Goal: Task Accomplishment & Management: Use online tool/utility

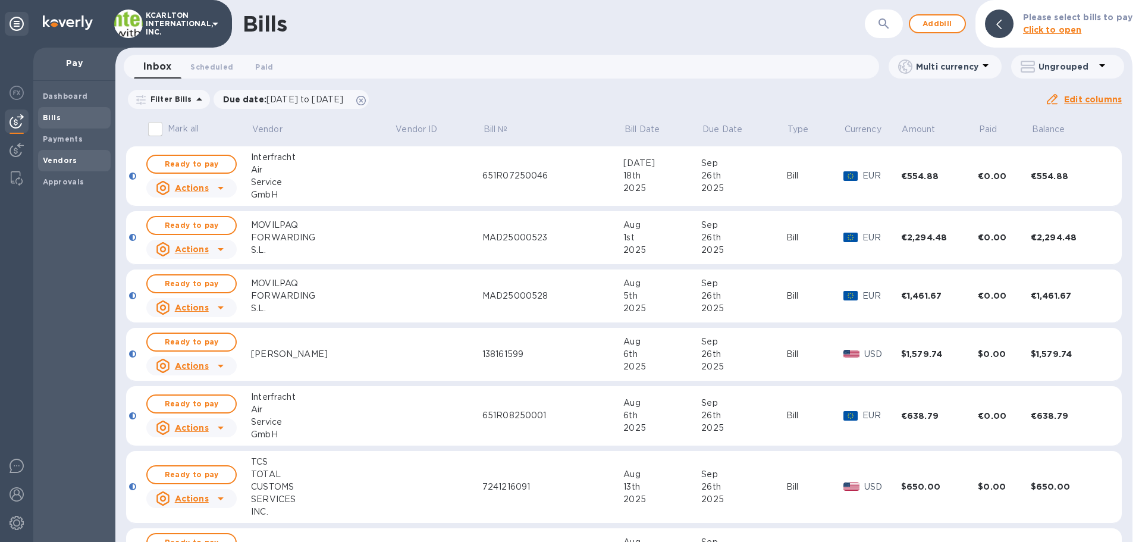
click at [54, 165] on span "Vendors" at bounding box center [60, 161] width 35 height 12
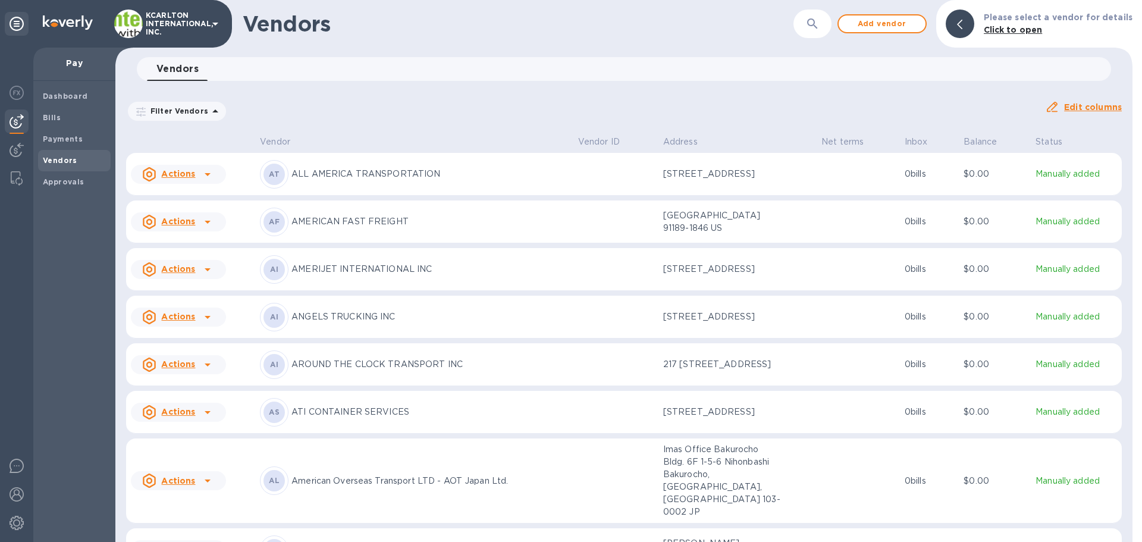
click at [807, 24] on button "button" at bounding box center [812, 24] width 29 height 29
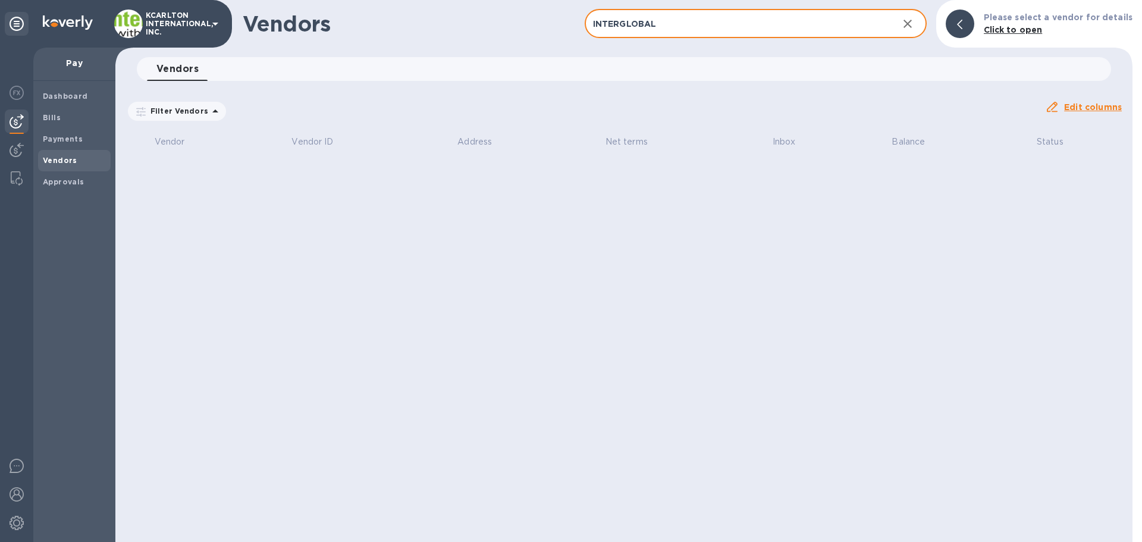
click at [622, 21] on input "INTERGLOBAL" at bounding box center [737, 24] width 304 height 29
click at [666, 25] on input "INTER GLOBAL" at bounding box center [737, 24] width 304 height 29
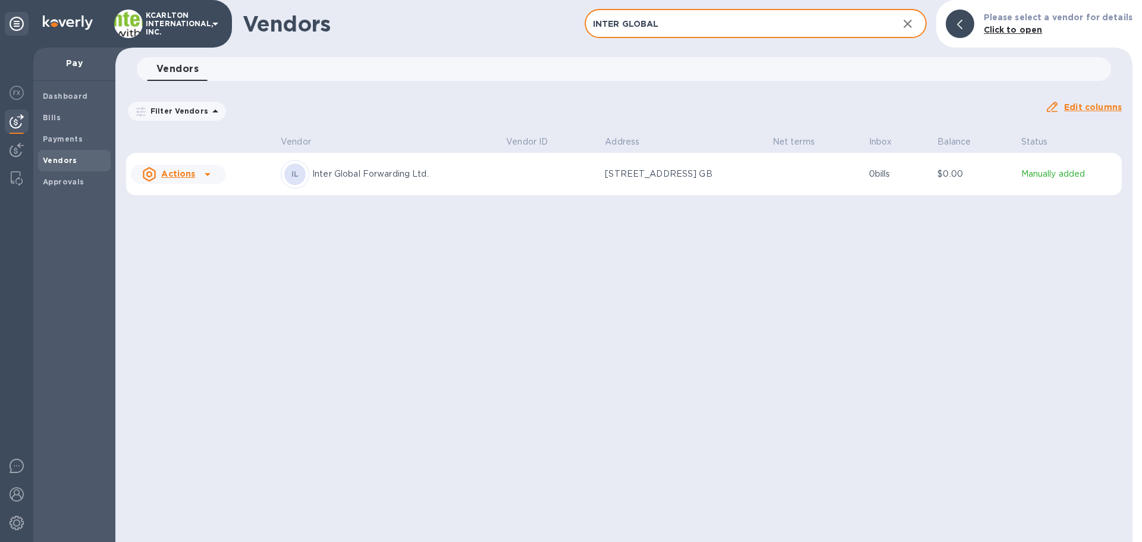
type input "INTER GLOBAL"
click at [411, 174] on p "Inter Global Forwarding Ltd." at bounding box center [404, 174] width 184 height 12
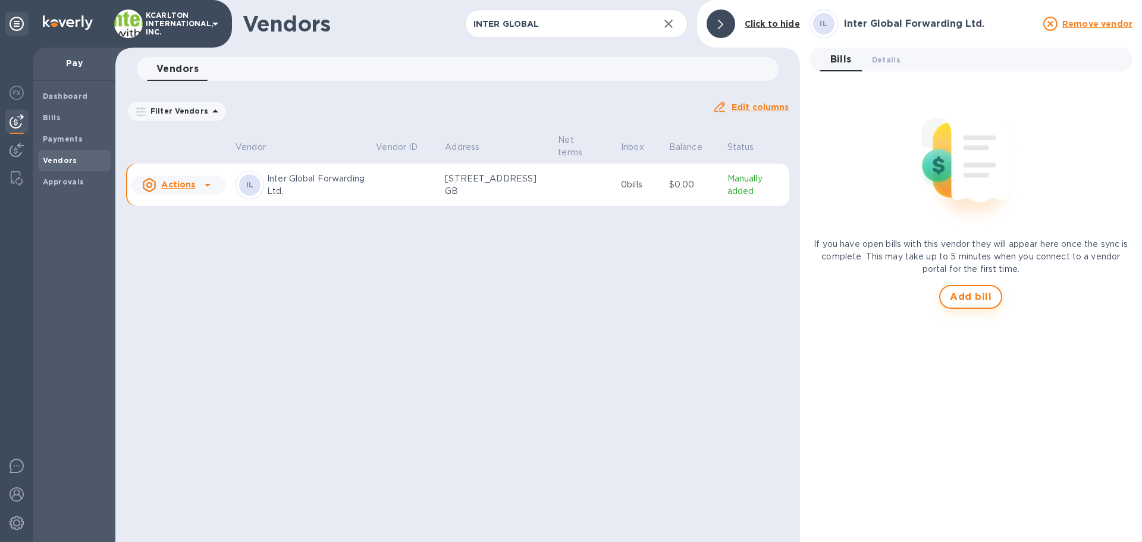
click at [985, 299] on span "Add bill" at bounding box center [971, 297] width 42 height 14
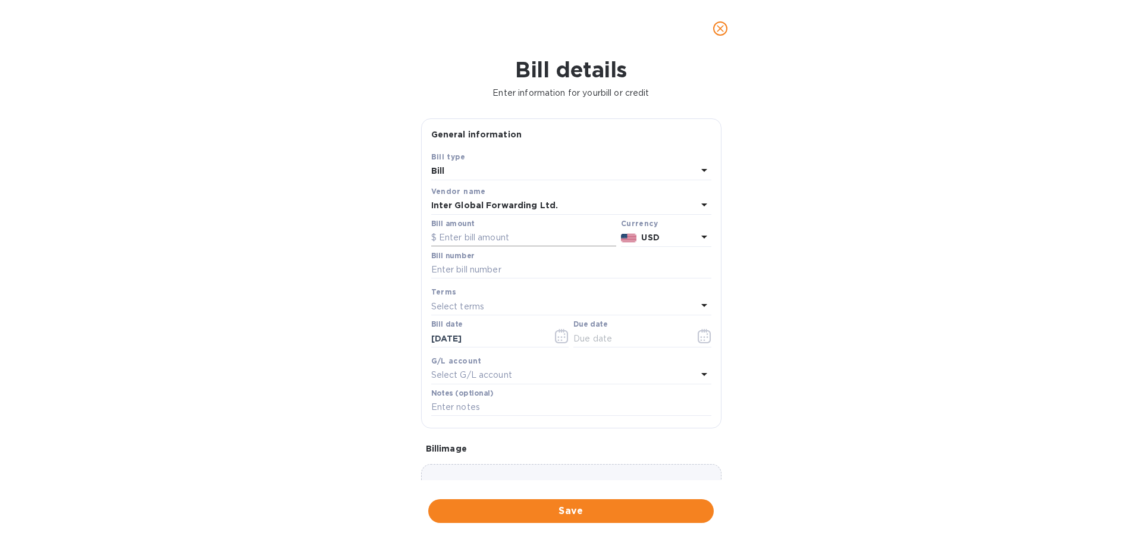
click at [458, 233] on input "text" at bounding box center [523, 238] width 185 height 18
type input "335"
type input "IG111513"
type input "[DATE]"
type input "7250893"
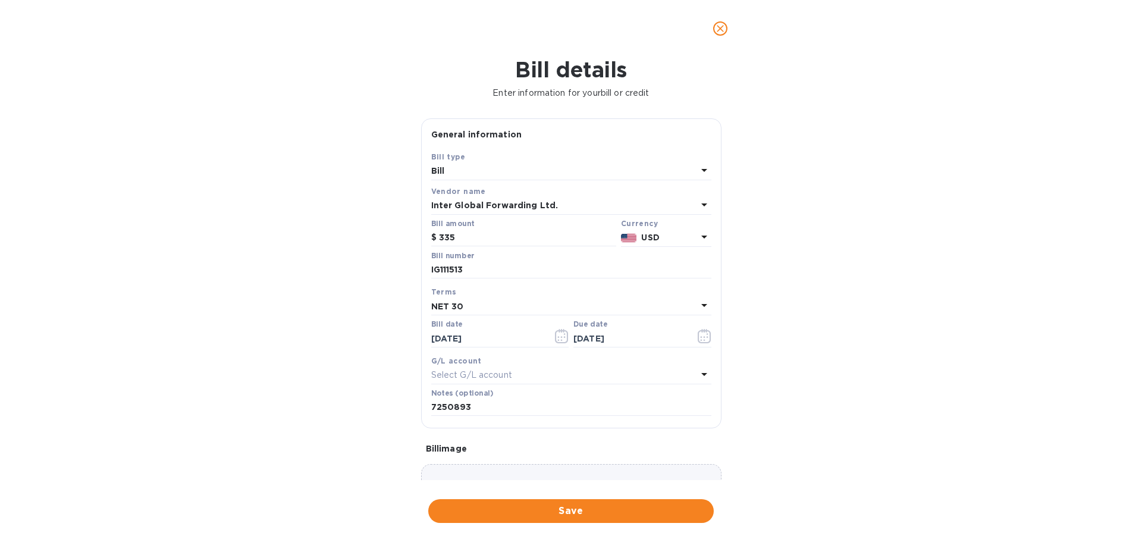
scroll to position [70, 0]
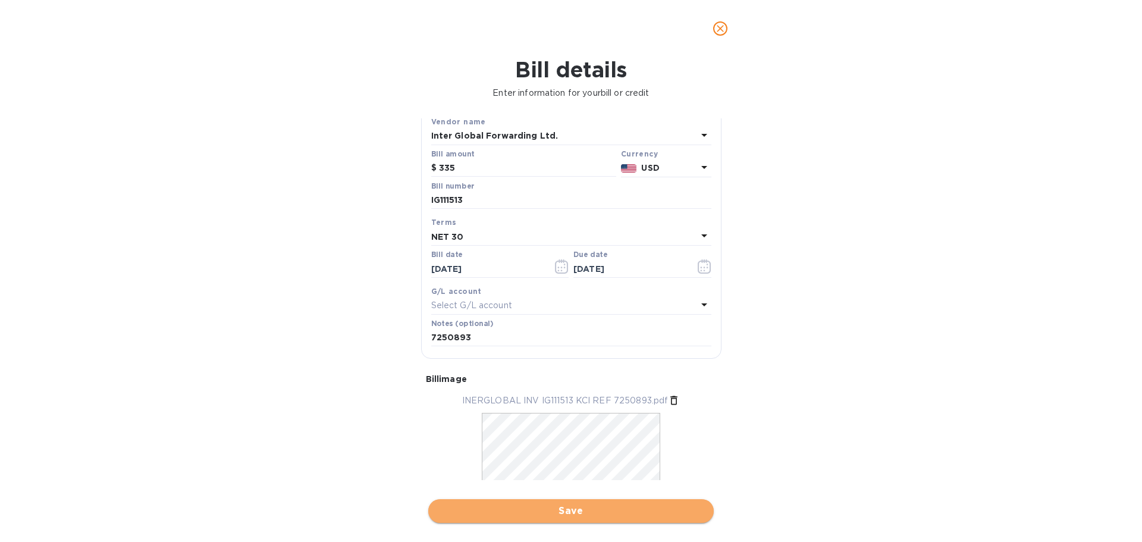
click at [600, 519] on button "Save" at bounding box center [571, 511] width 286 height 24
